Goal: Information Seeking & Learning: Learn about a topic

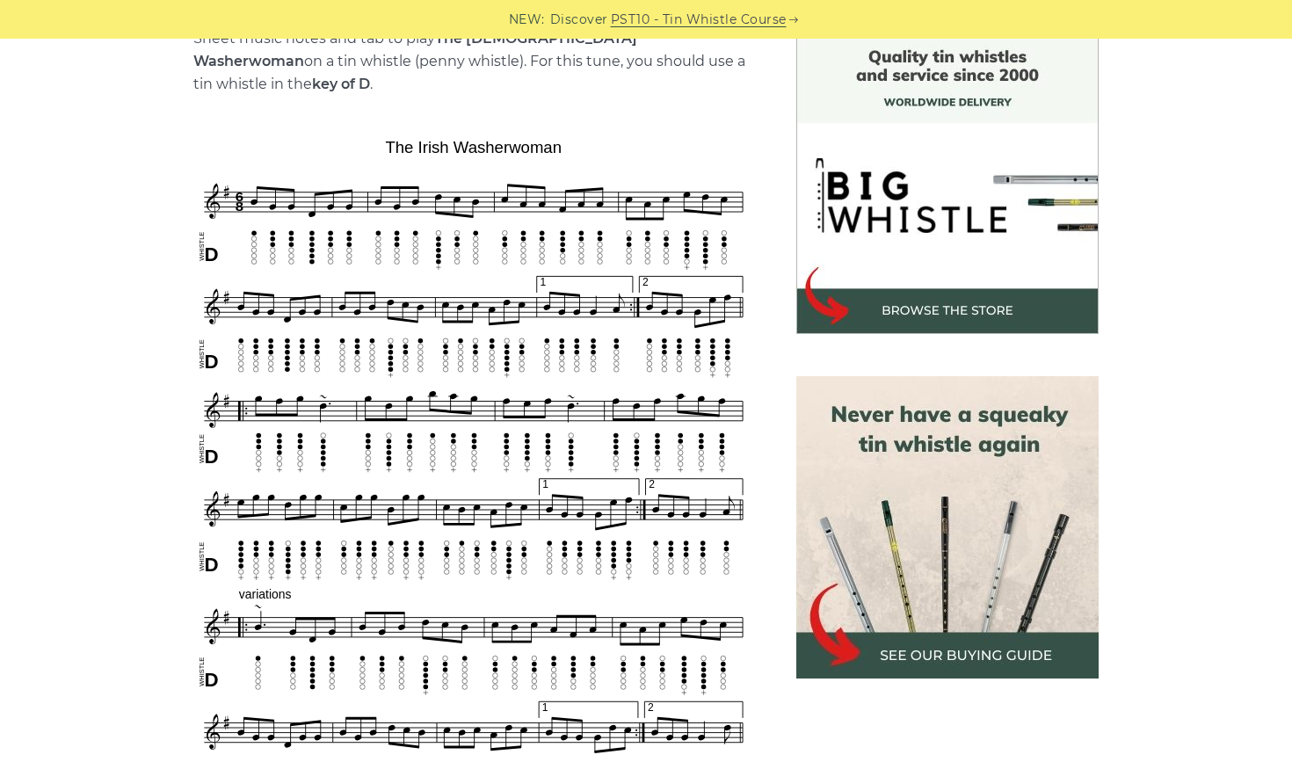
scroll to position [516, 0]
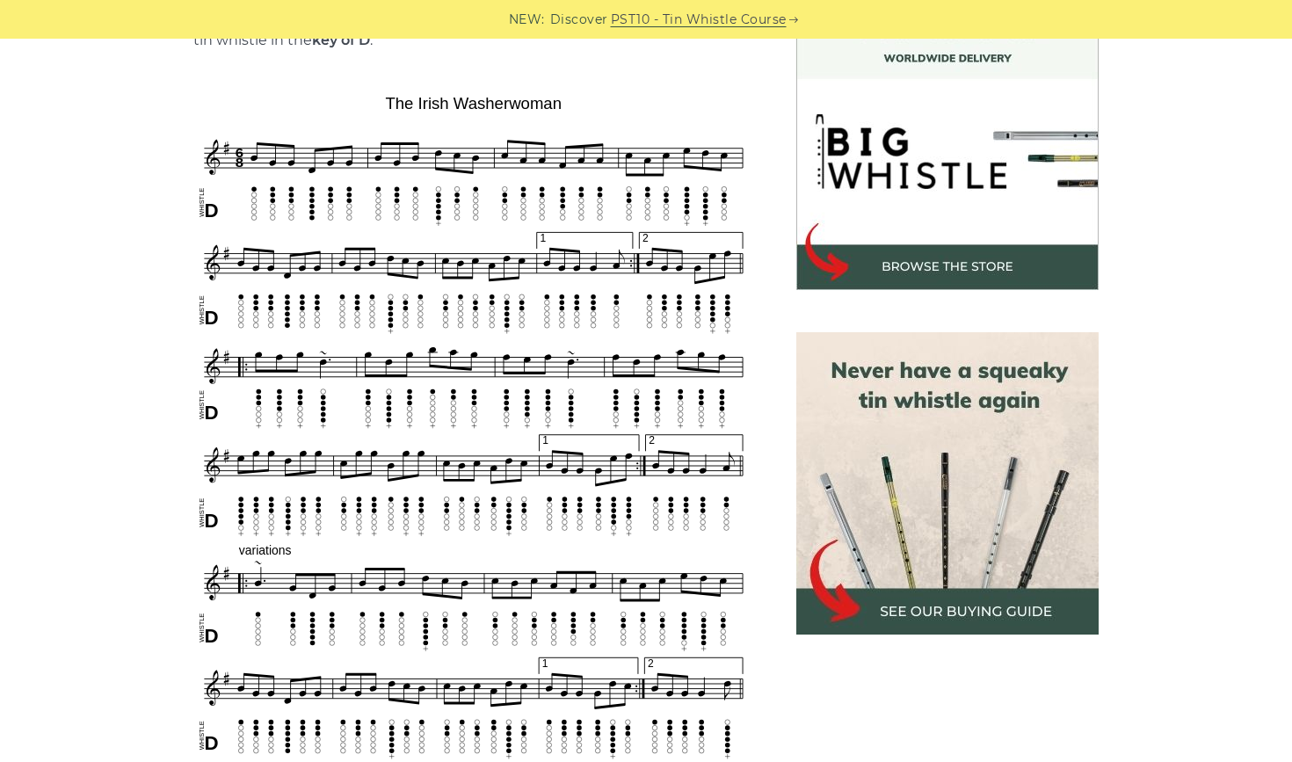
drag, startPoint x: 177, startPoint y: 704, endPoint x: 158, endPoint y: 732, distance: 33.7
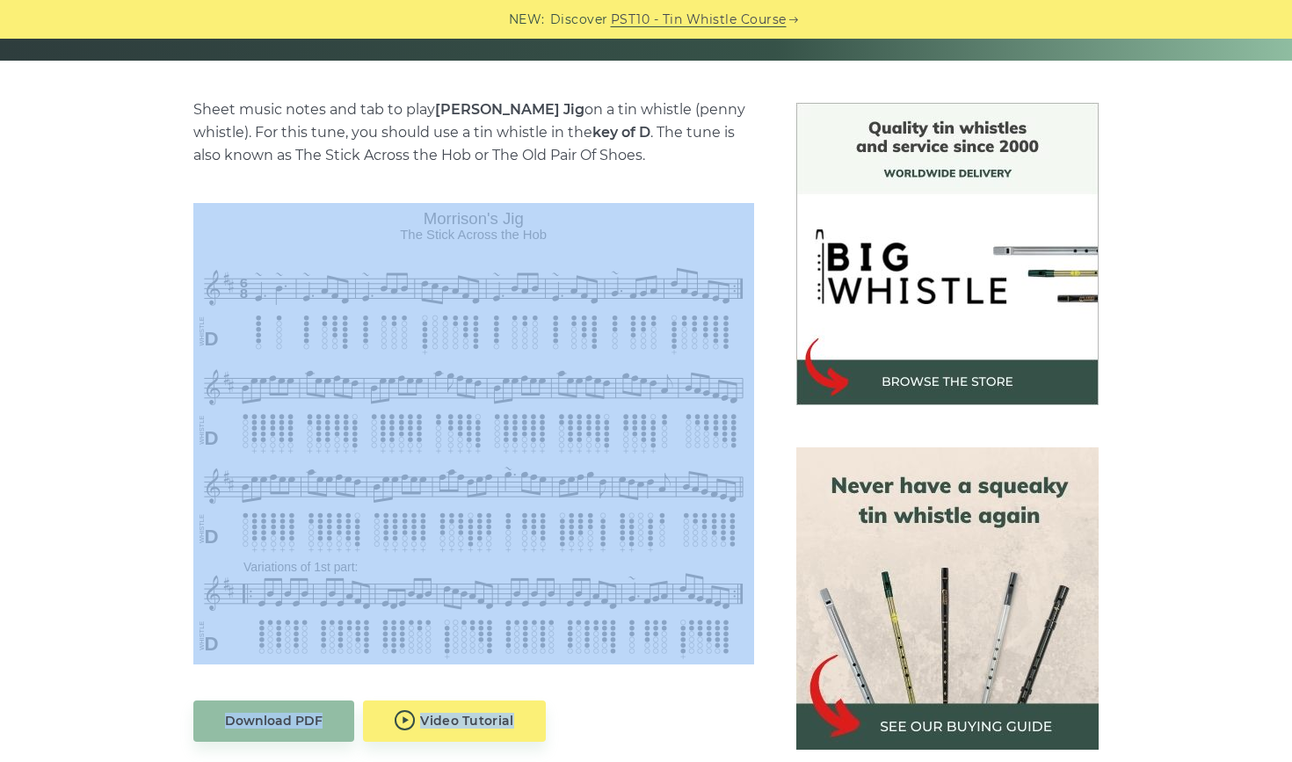
scroll to position [451, 0]
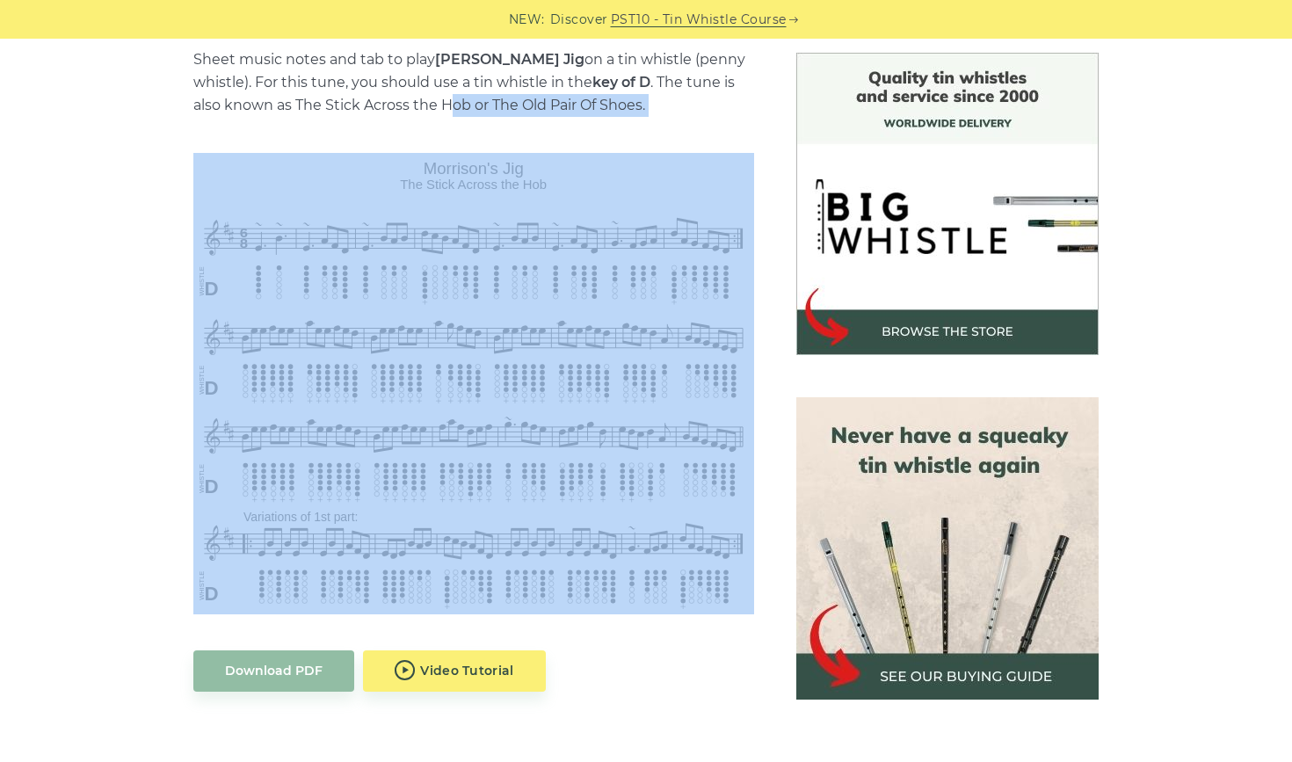
drag, startPoint x: 642, startPoint y: 592, endPoint x: 451, endPoint y: 98, distance: 529.7
click at [451, 98] on div "Sheet music notes and tab to play Morrison’s Jig on a tin whistle (penny whistl…" at bounding box center [473, 661] width 561 height 1226
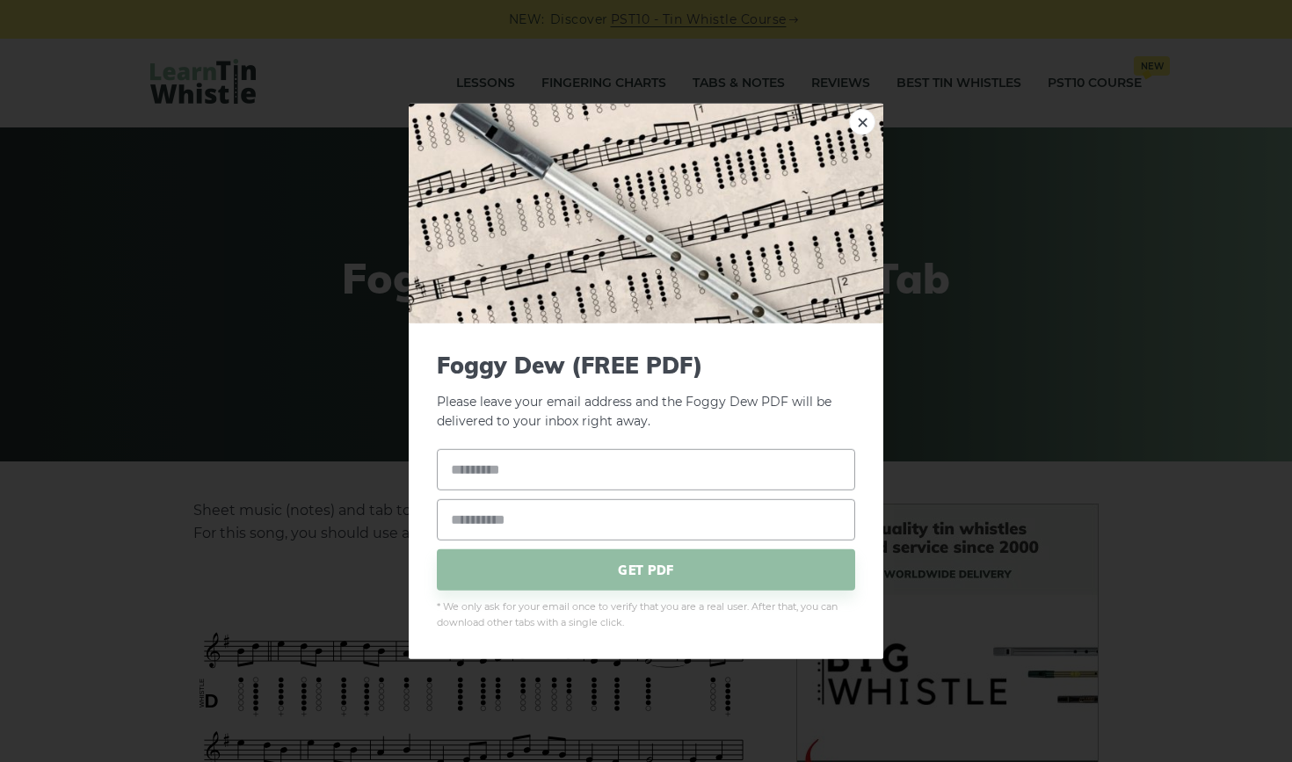
drag, startPoint x: 485, startPoint y: 593, endPoint x: 457, endPoint y: 661, distance: 73.3
click at [863, 119] on link "×" at bounding box center [862, 121] width 26 height 26
click at [248, 586] on div "× Foggy Dew (FREE PDF) Please leave your email address and the Foggy Dew PDF wi…" at bounding box center [646, 381] width 1292 height 762
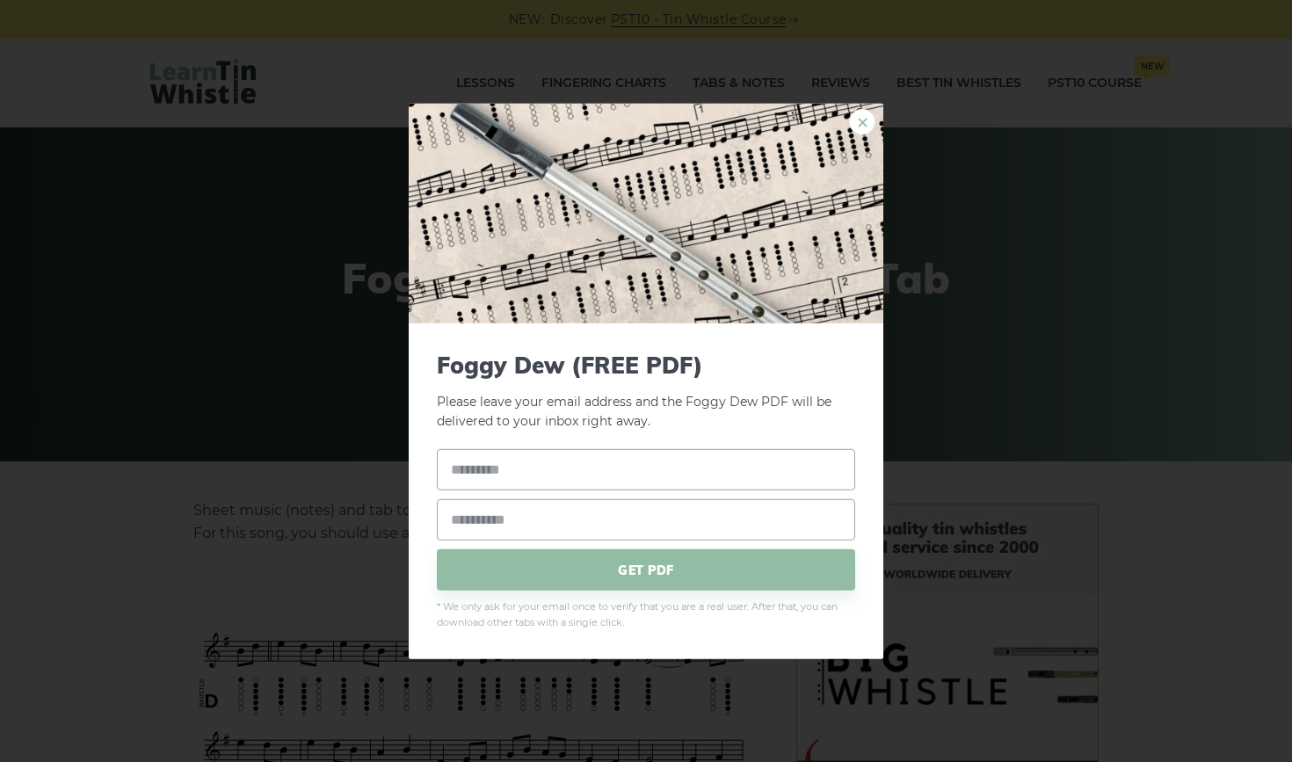
click at [863, 118] on link "×" at bounding box center [862, 121] width 26 height 26
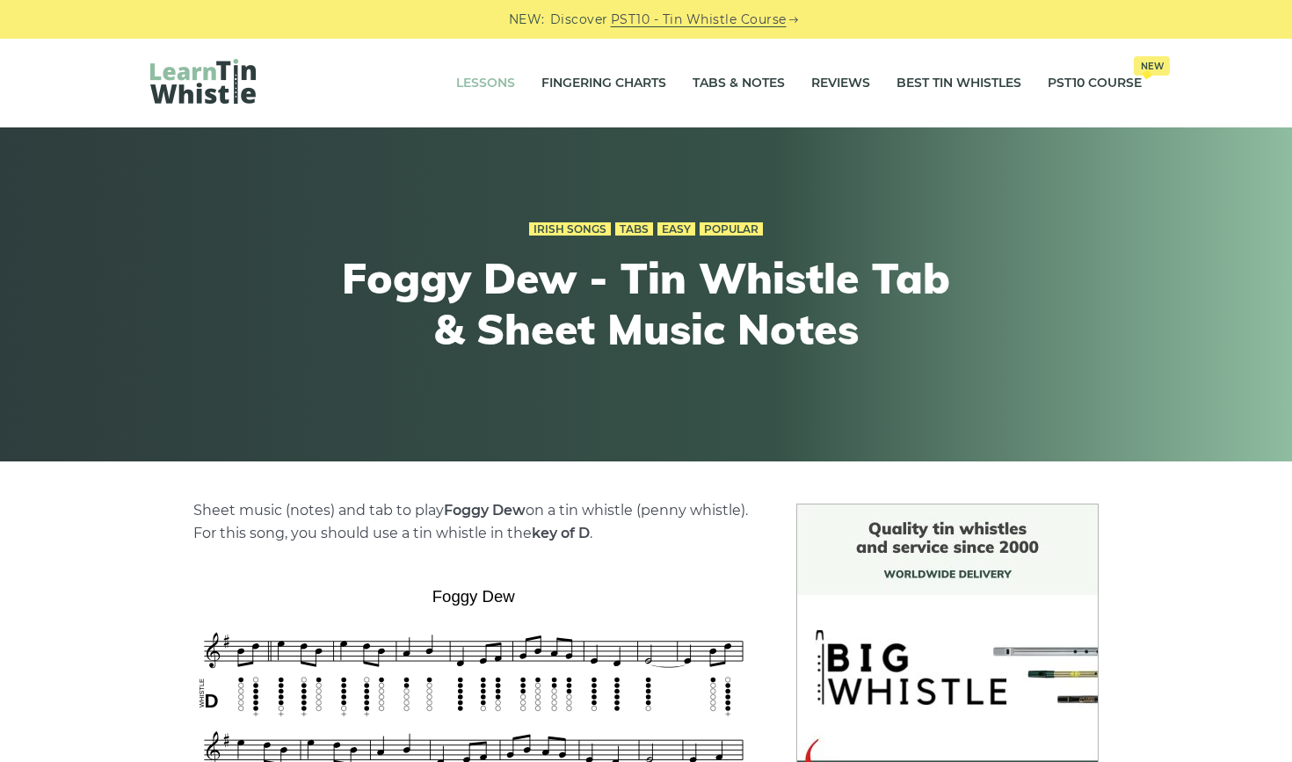
click at [499, 83] on link "Lessons" at bounding box center [485, 84] width 59 height 44
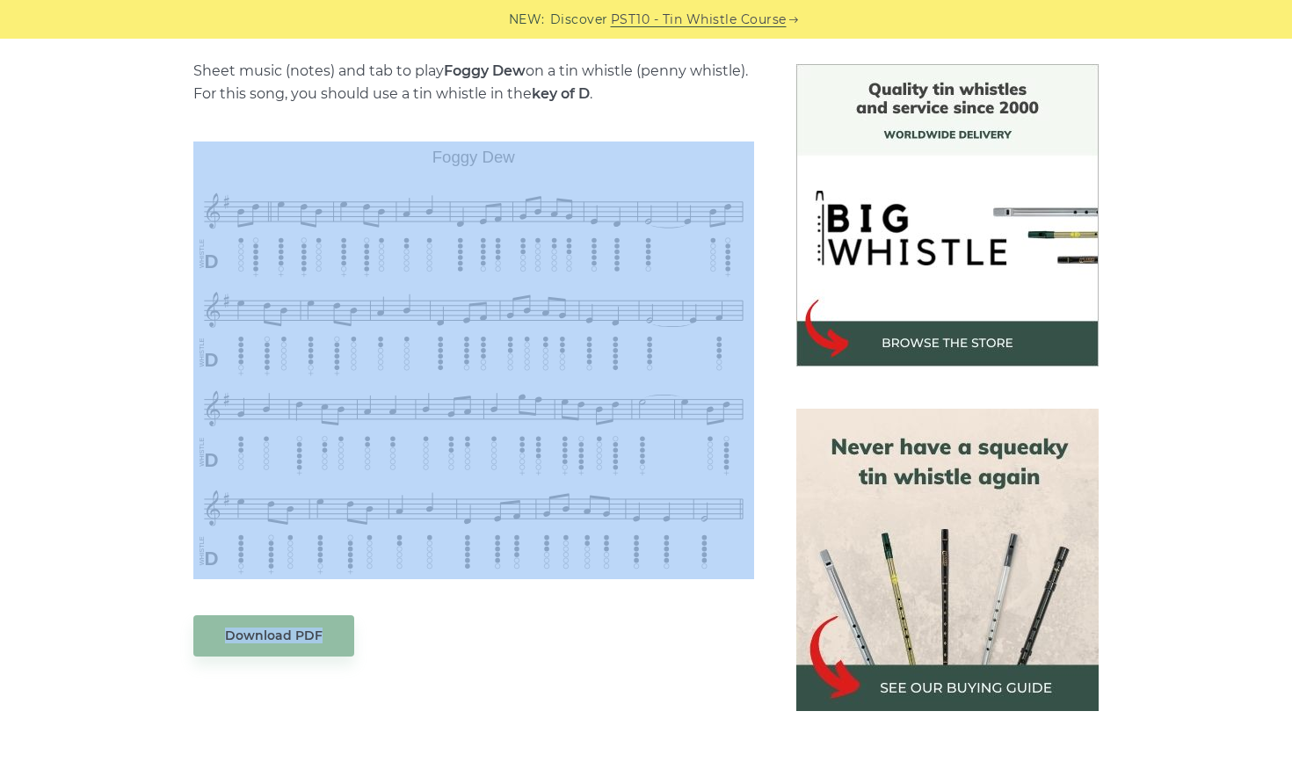
scroll to position [450, 0]
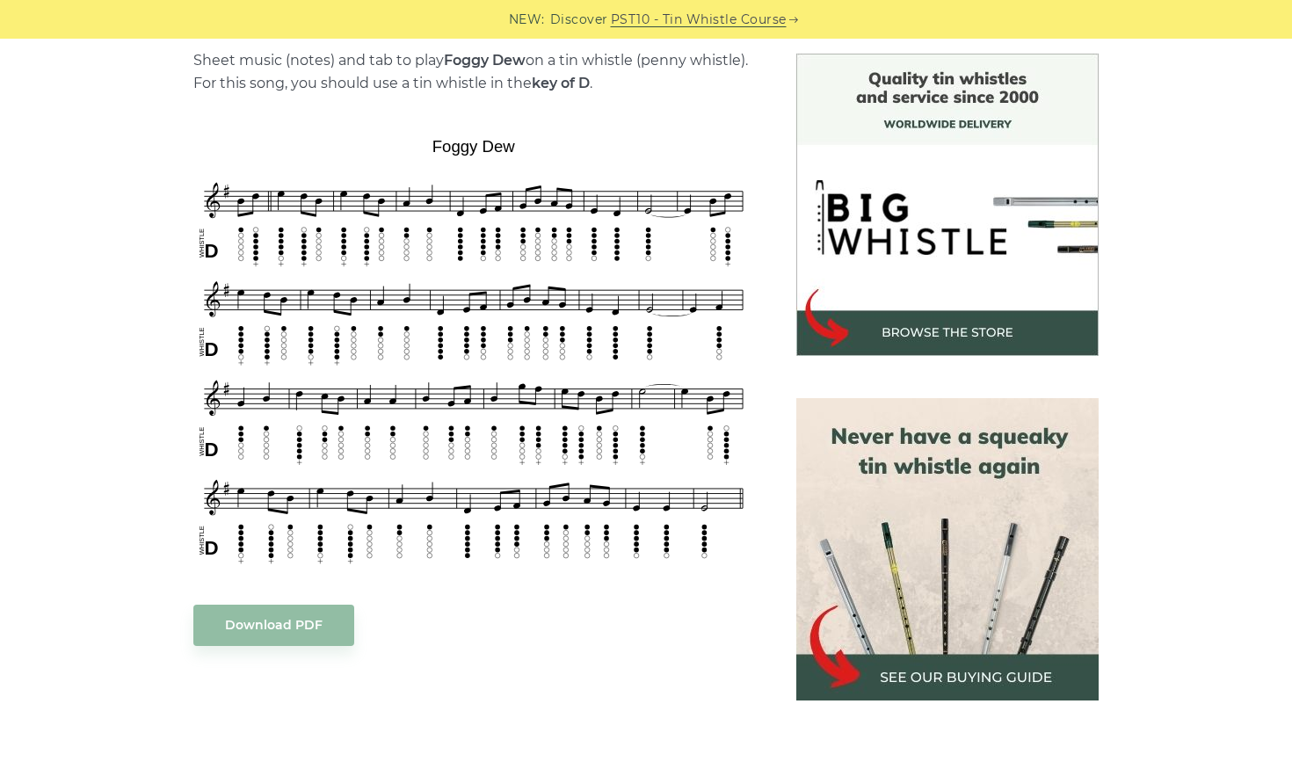
drag, startPoint x: 99, startPoint y: 634, endPoint x: 84, endPoint y: 384, distance: 250.1
click at [84, 384] on div "Sheet music (notes) and tab to play Foggy Dew on a tin whistle (penny whistle).…" at bounding box center [646, 641] width 1292 height 1175
click at [672, 23] on link "PST10 - Tin Whistle Course" at bounding box center [699, 20] width 176 height 20
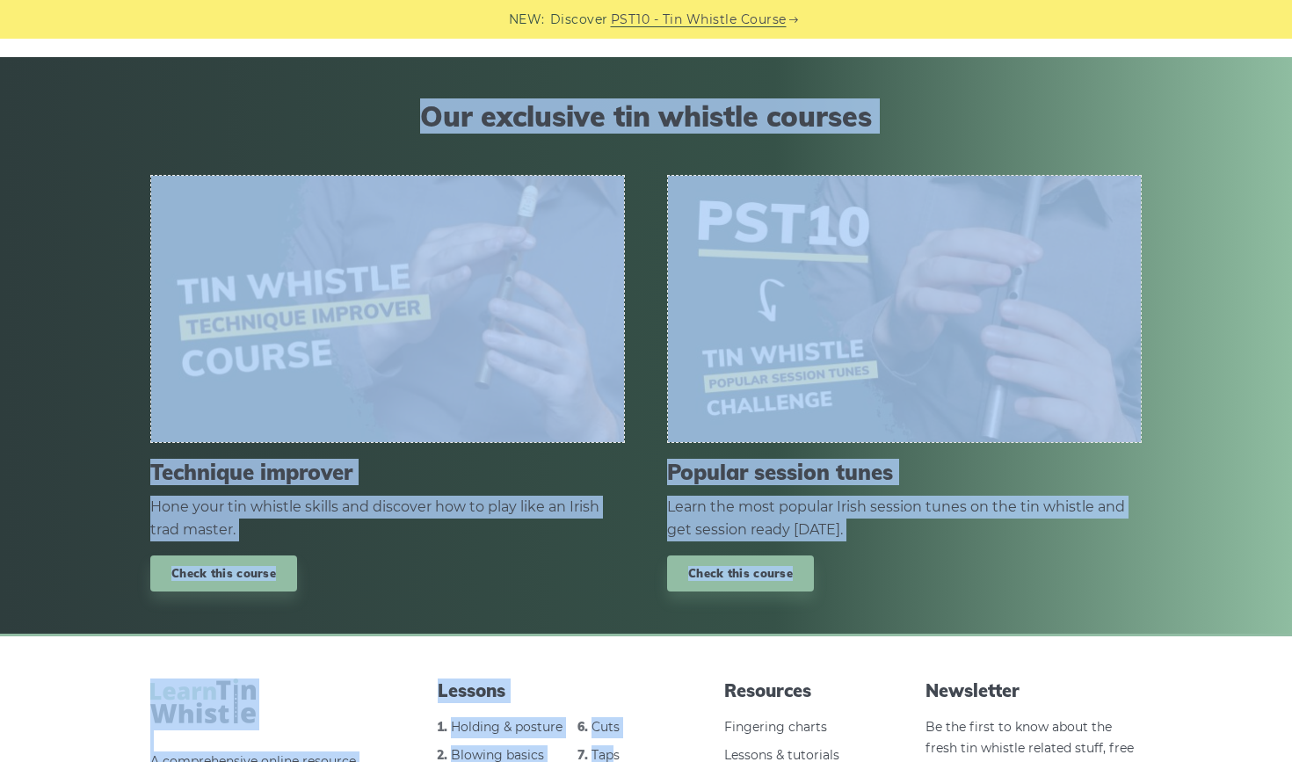
scroll to position [2151, 0]
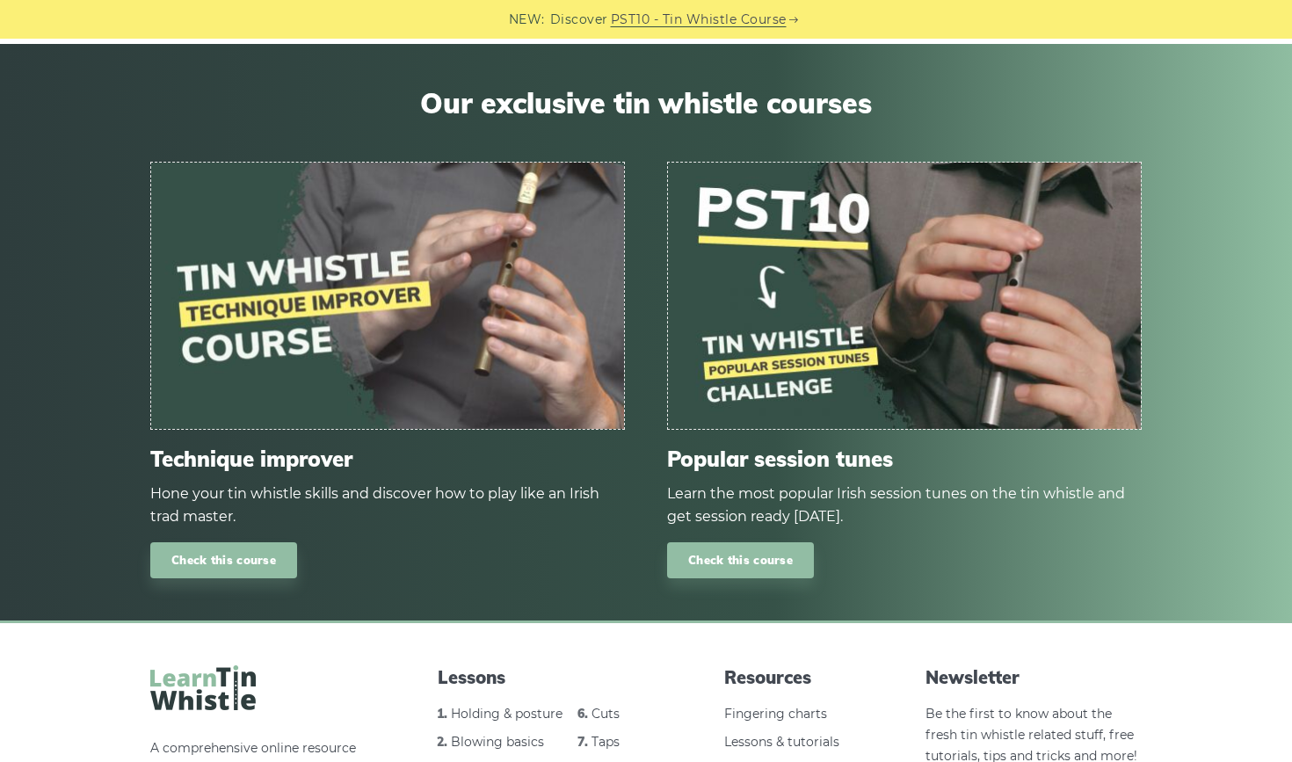
drag, startPoint x: 608, startPoint y: 737, endPoint x: 433, endPoint y: 76, distance: 683.7
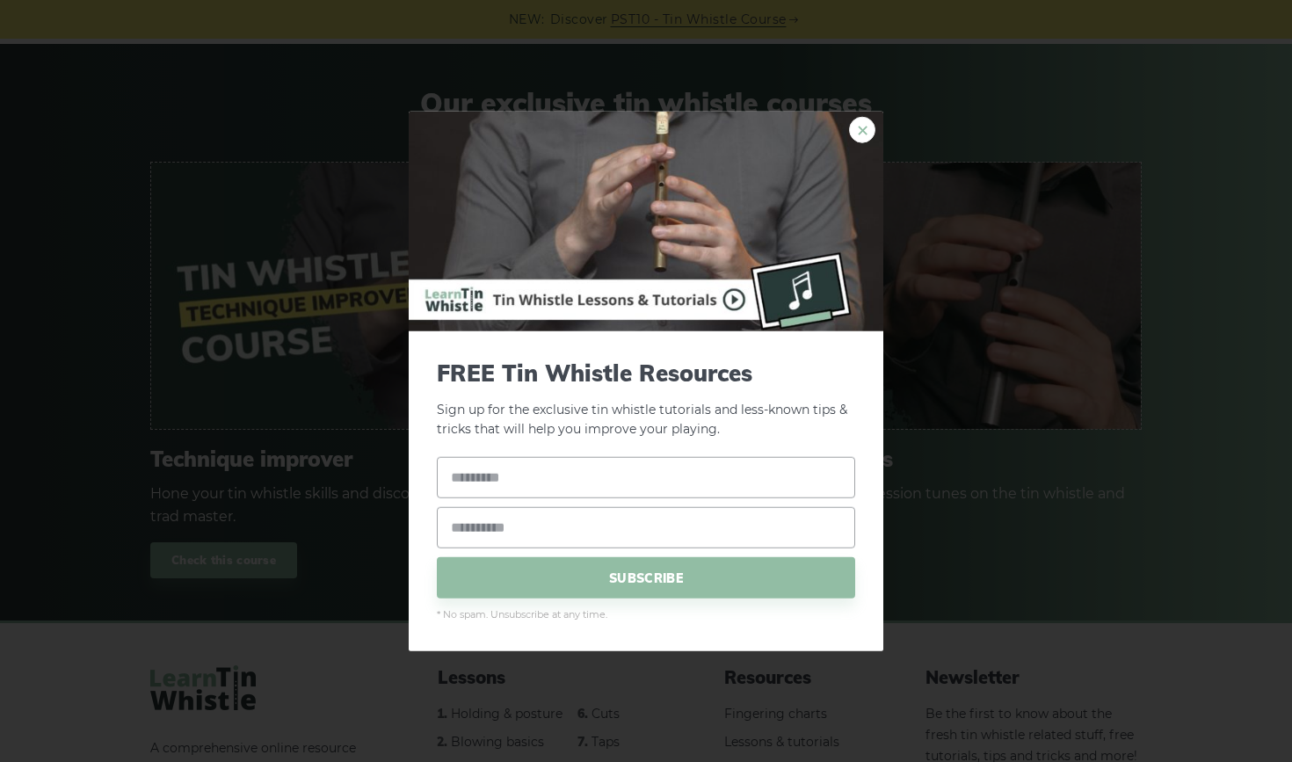
click at [862, 129] on link "×" at bounding box center [862, 129] width 26 height 26
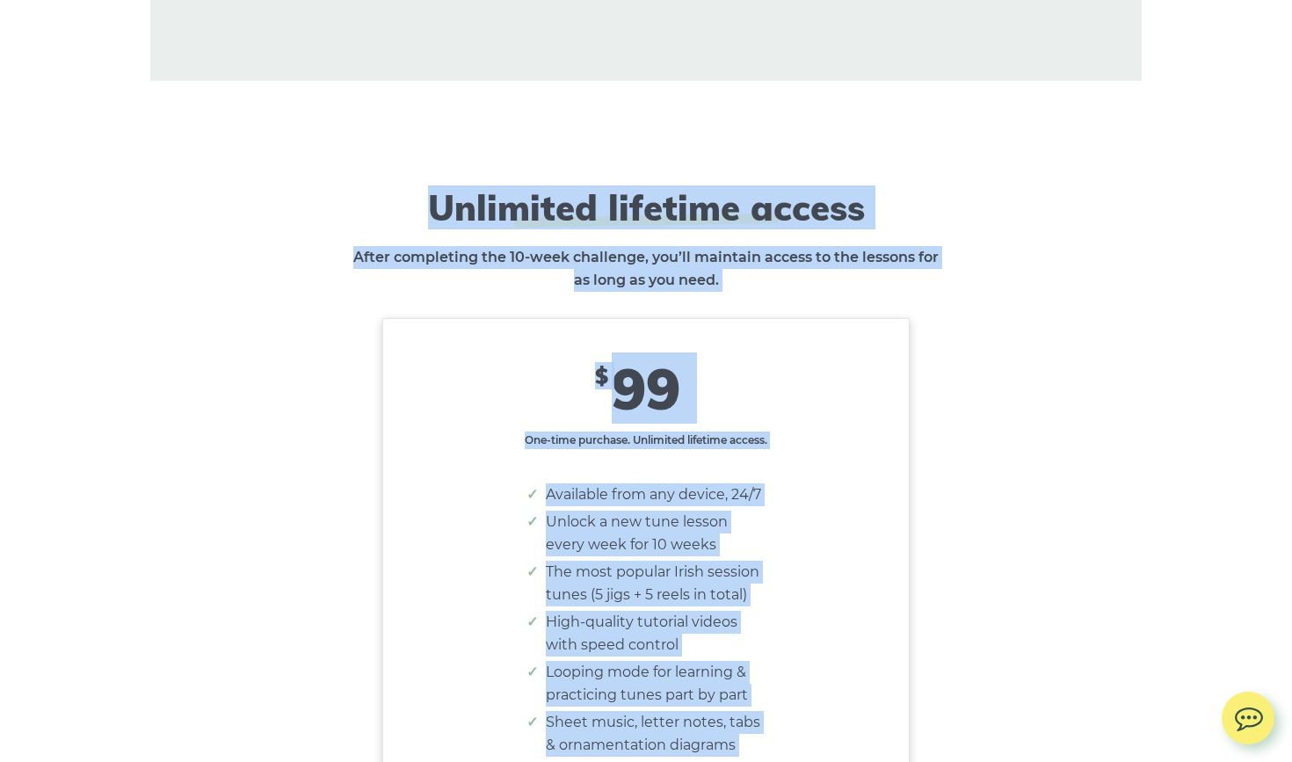
scroll to position [10358, 0]
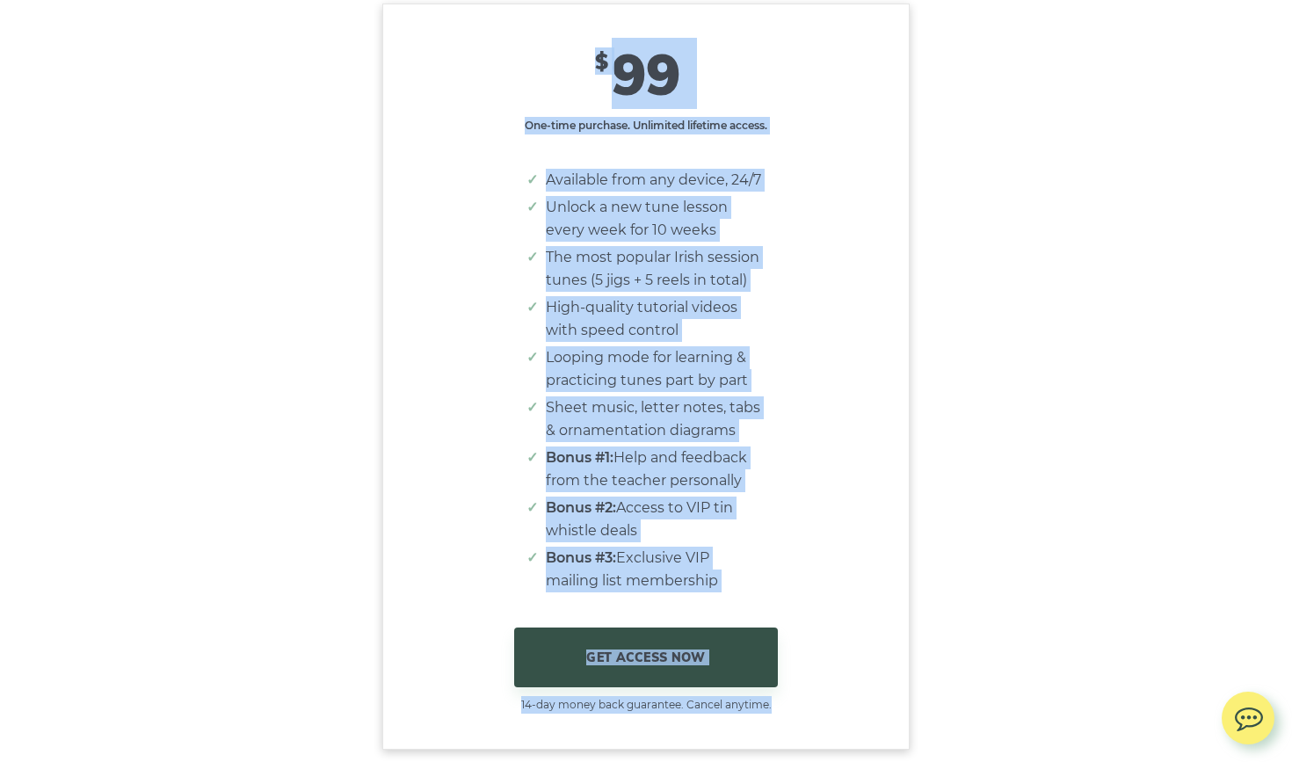
drag, startPoint x: 977, startPoint y: 660, endPoint x: 539, endPoint y: 761, distance: 449.4
